Goal: Transaction & Acquisition: Book appointment/travel/reservation

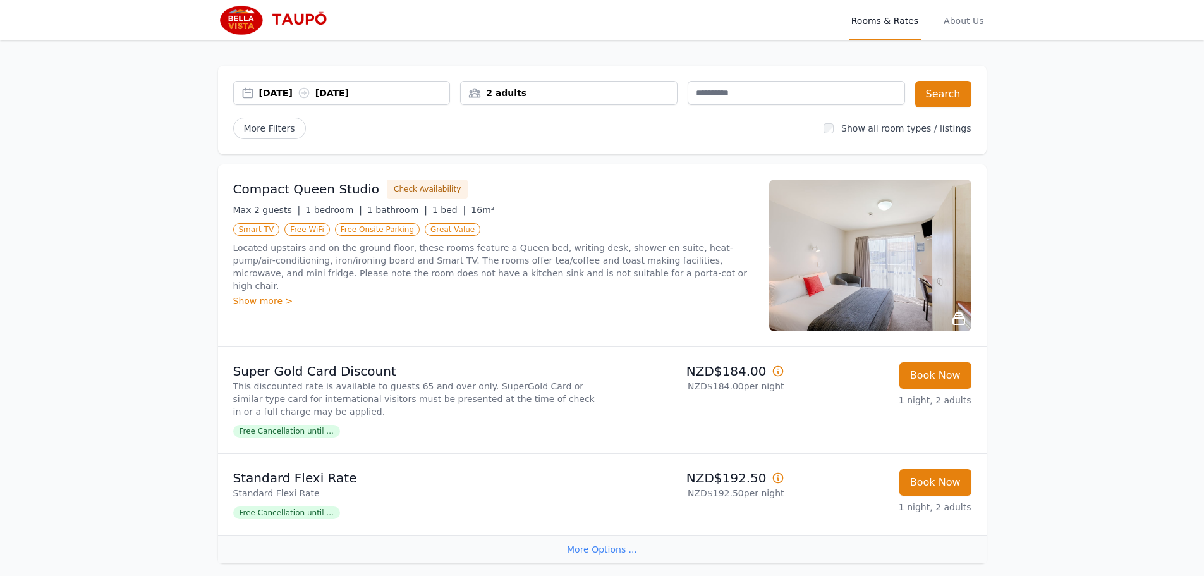
click at [596, 92] on div "2 adults" at bounding box center [569, 93] width 216 height 13
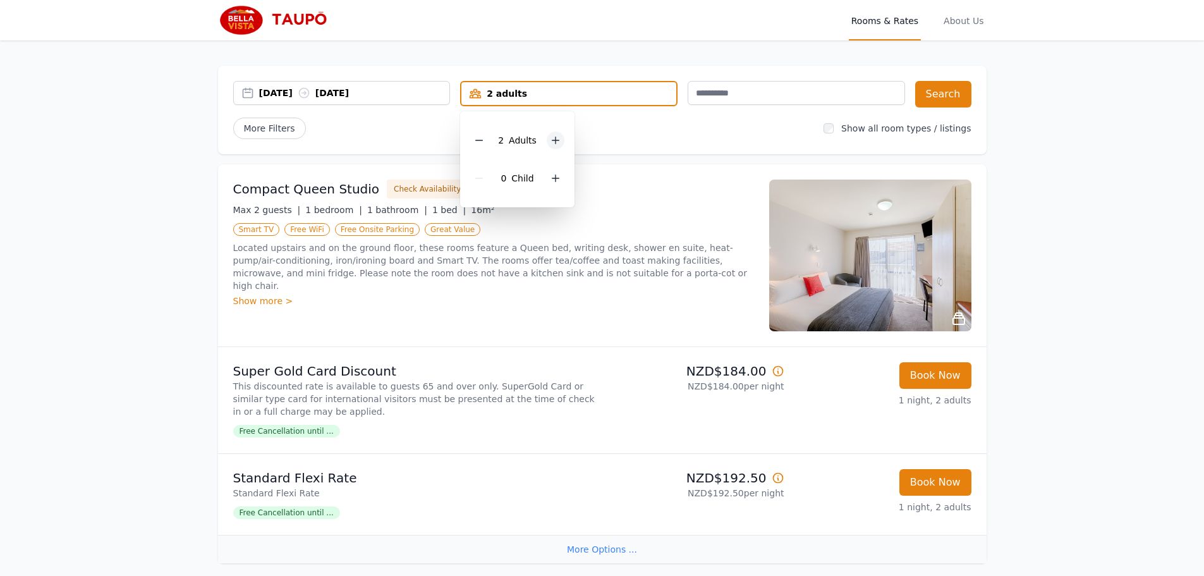
click at [554, 138] on icon at bounding box center [556, 140] width 10 height 10
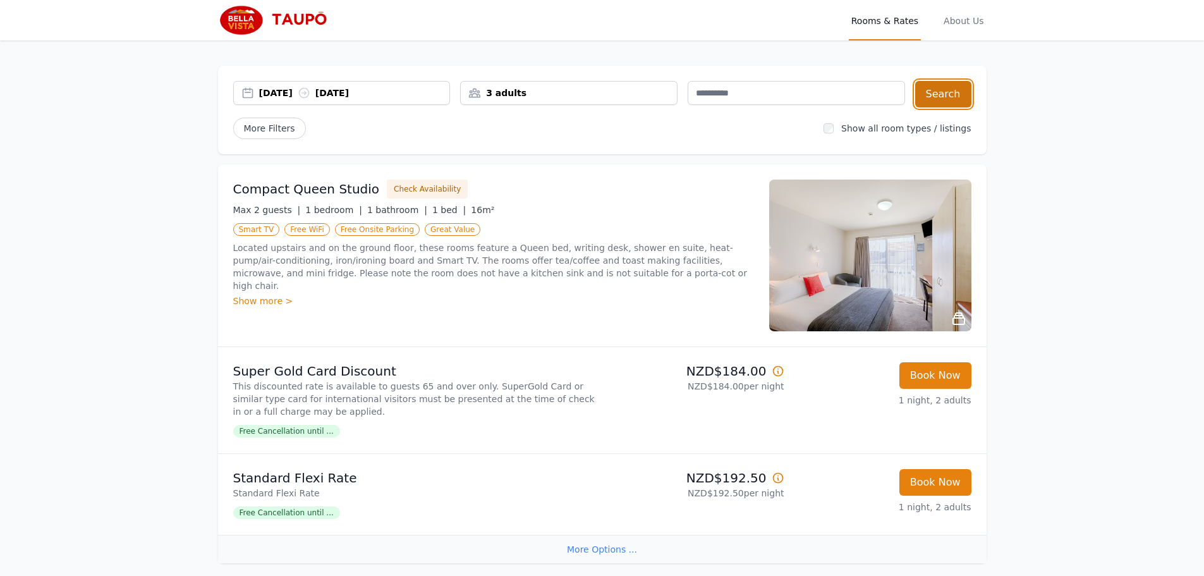
click at [951, 94] on button "Search" at bounding box center [943, 94] width 56 height 27
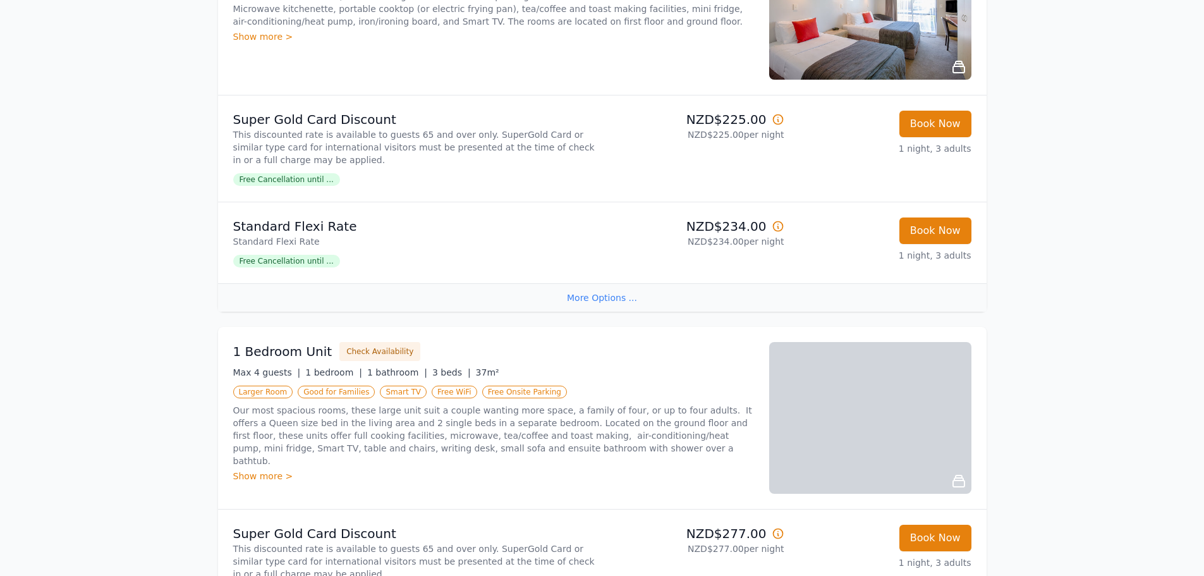
scroll to position [253, 0]
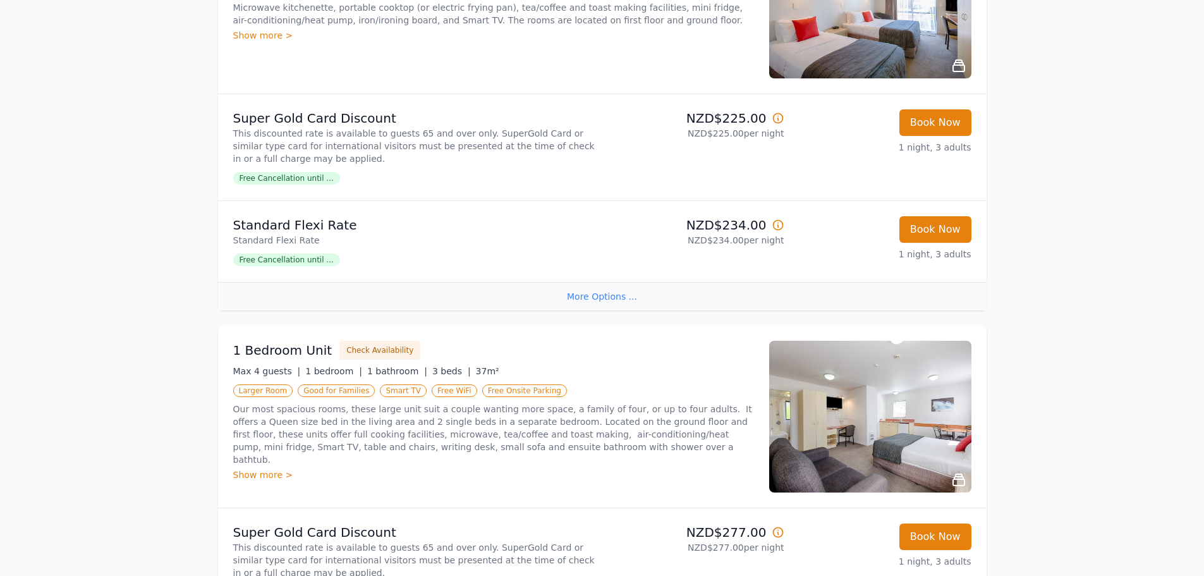
click at [486, 133] on p "This discounted rate is available to guests 65 and over only. SuperGold Card or…" at bounding box center [415, 146] width 364 height 38
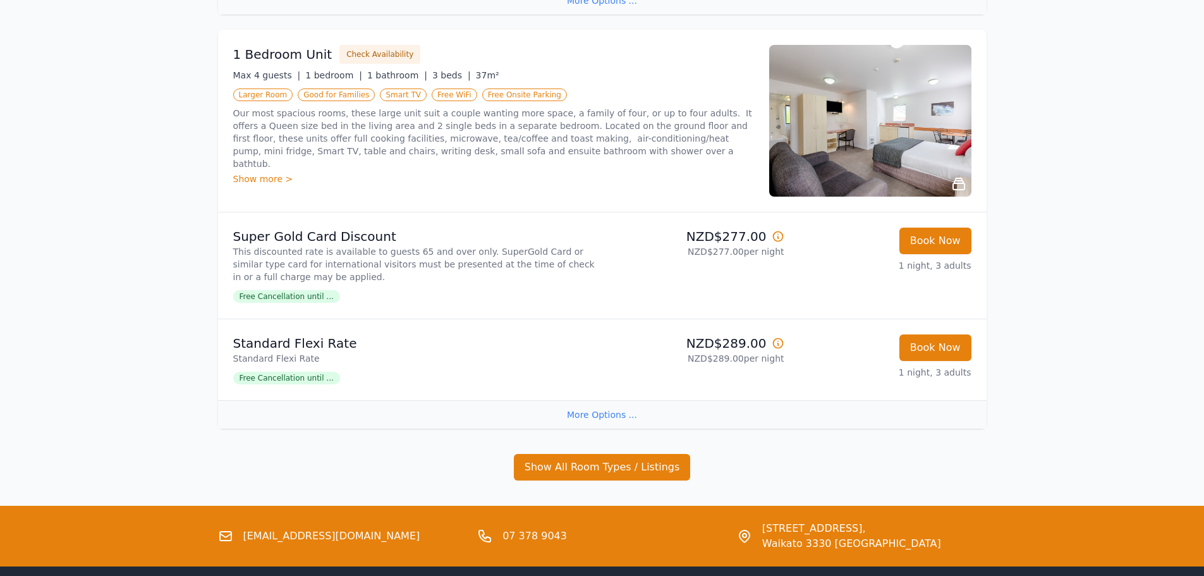
scroll to position [628, 0]
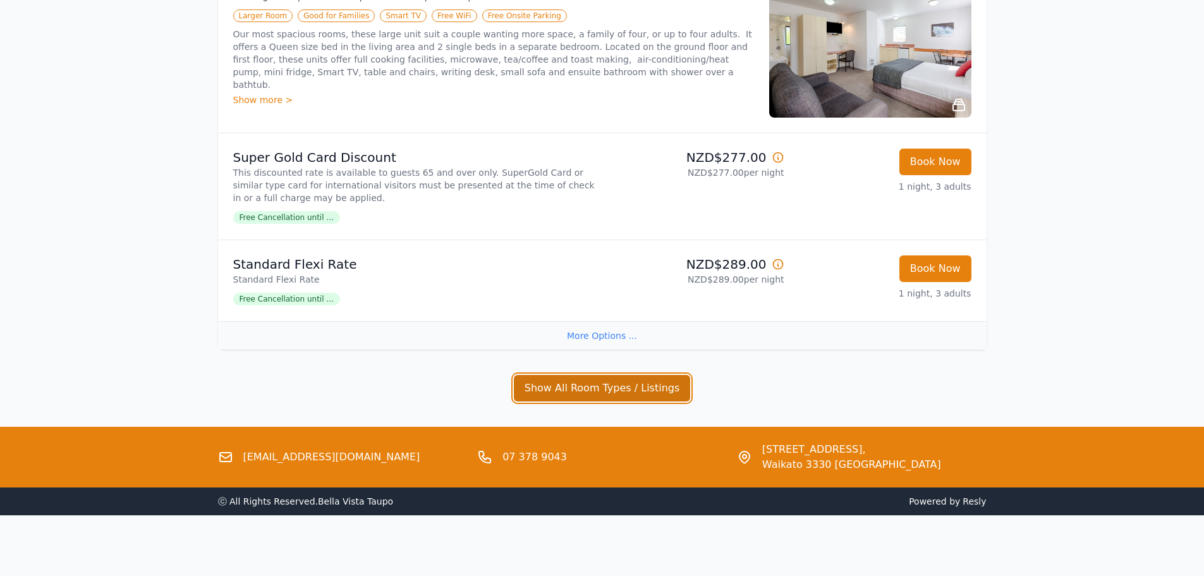
click at [649, 389] on button "Show All Room Types / Listings" at bounding box center [602, 388] width 177 height 27
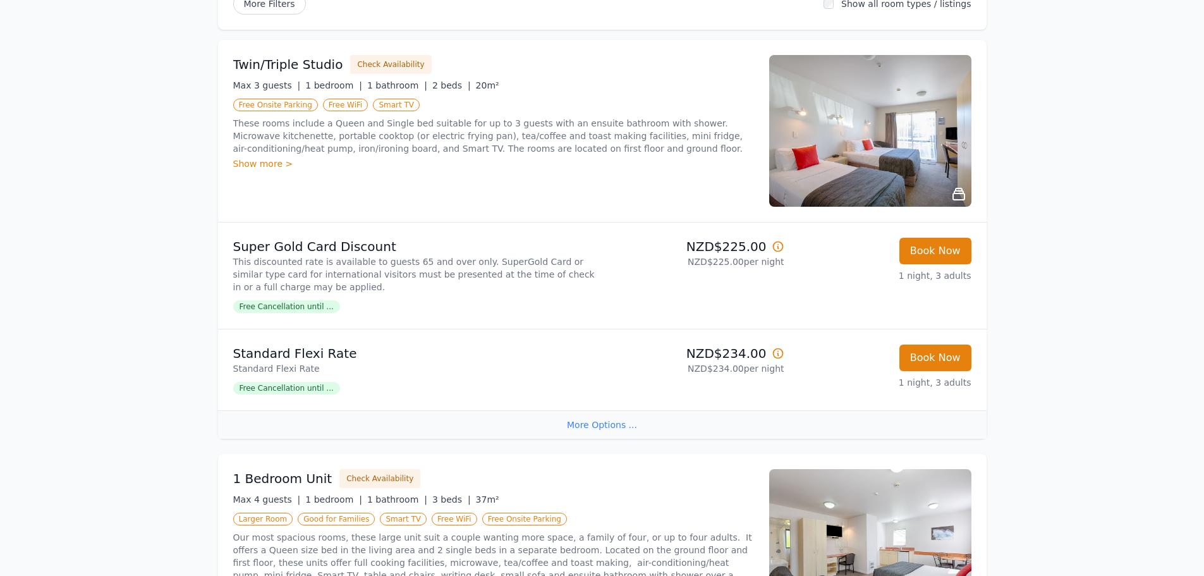
scroll to position [41, 0]
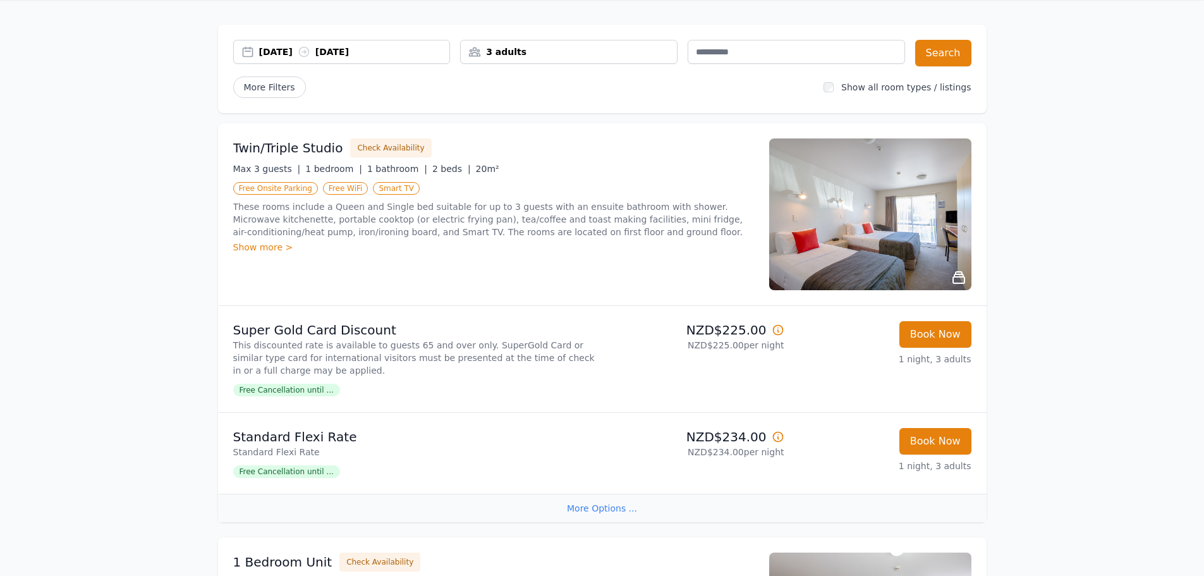
click at [528, 290] on div "Twin/Triple Studio Check Availability Max 3 guests | 1 bedroom | 1 bathroom | 2…" at bounding box center [493, 214] width 521 height 152
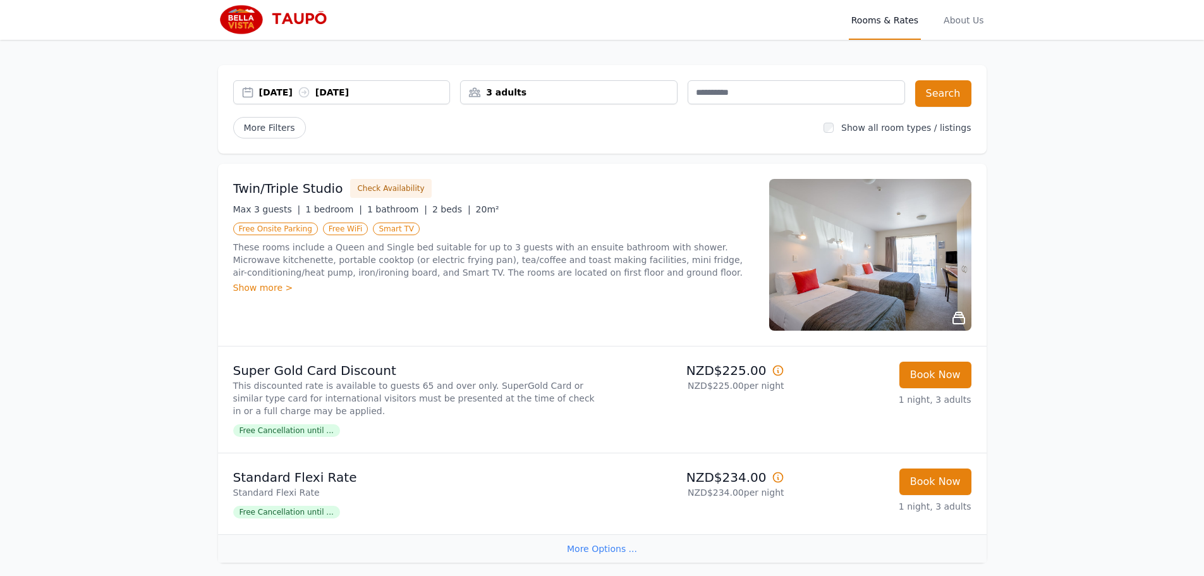
scroll to position [0, 0]
click at [531, 92] on div "3 adults" at bounding box center [569, 93] width 216 height 13
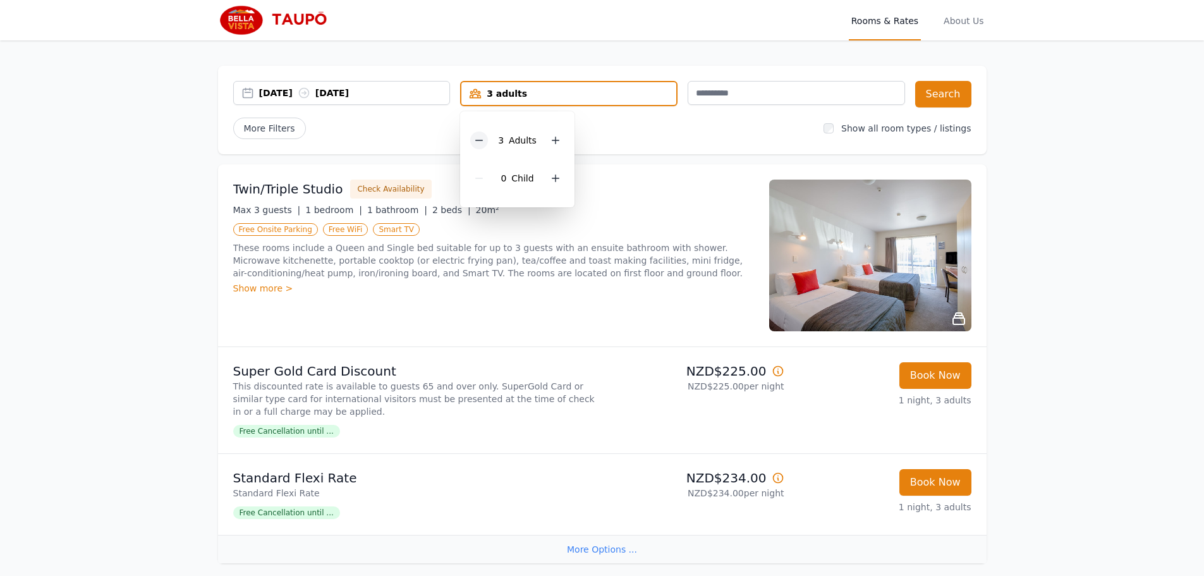
click at [480, 140] on icon at bounding box center [479, 140] width 10 height 10
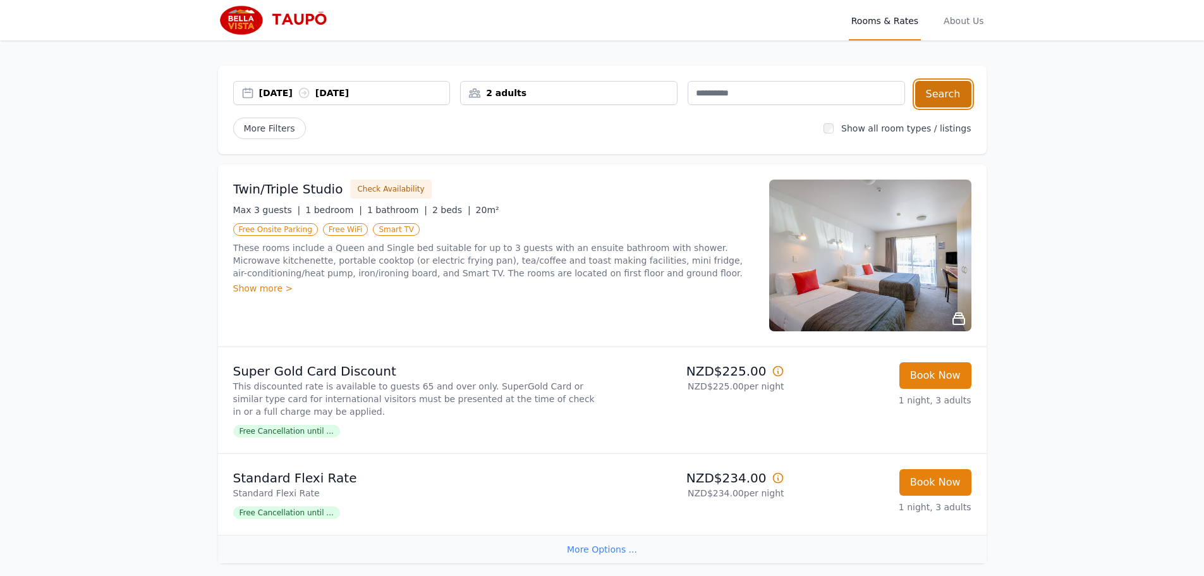
click at [948, 94] on button "Search" at bounding box center [943, 94] width 56 height 27
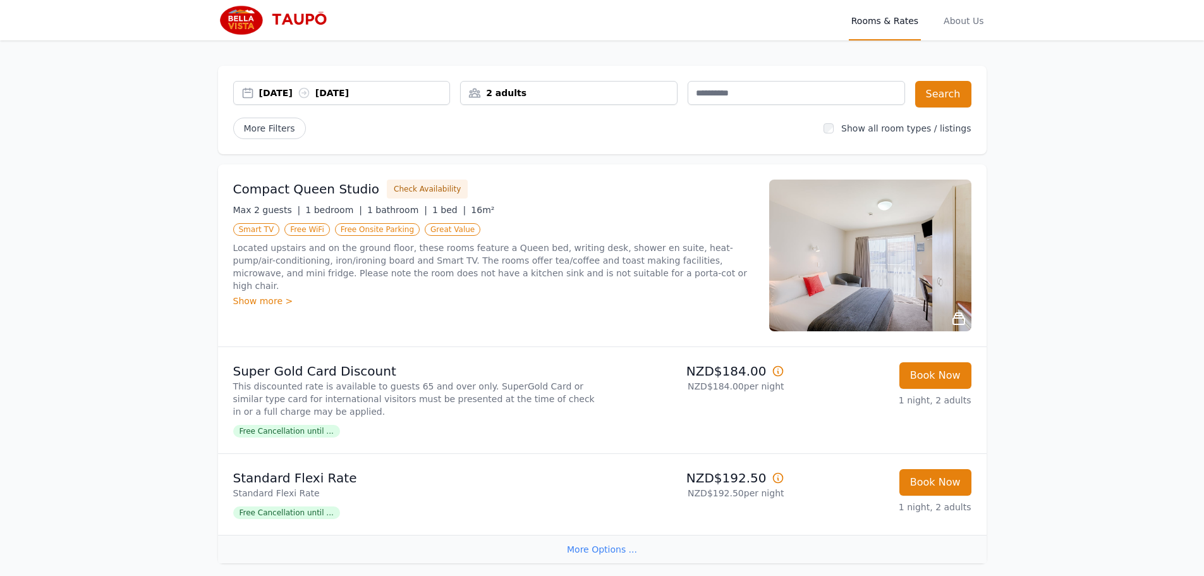
click at [444, 253] on p "Located upstairs and on the ground floor, these rooms feature a Queen bed, writ…" at bounding box center [493, 267] width 521 height 51
click at [523, 259] on p "Located upstairs and on the ground floor, these rooms feature a Queen bed, writ…" at bounding box center [493, 267] width 521 height 51
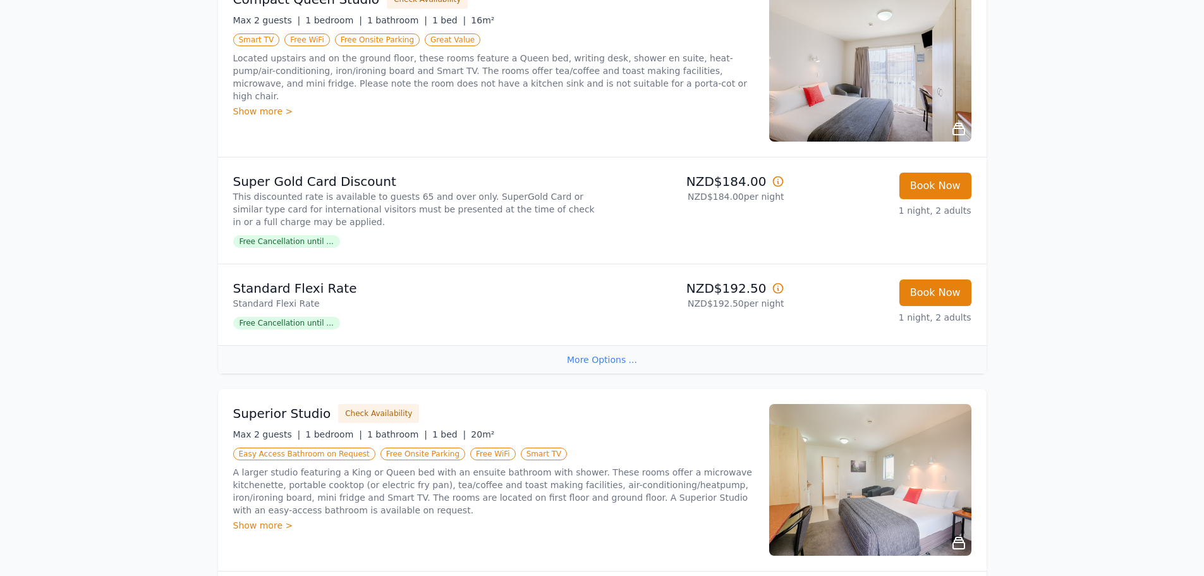
scroll to position [253, 0]
